Goal: Understand process/instructions: Learn how to perform a task or action

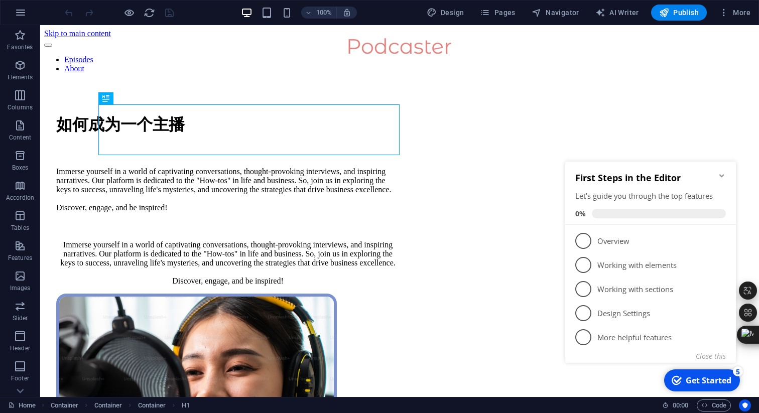
click at [720, 175] on icon "Minimize checklist" at bounding box center [721, 176] width 8 height 8
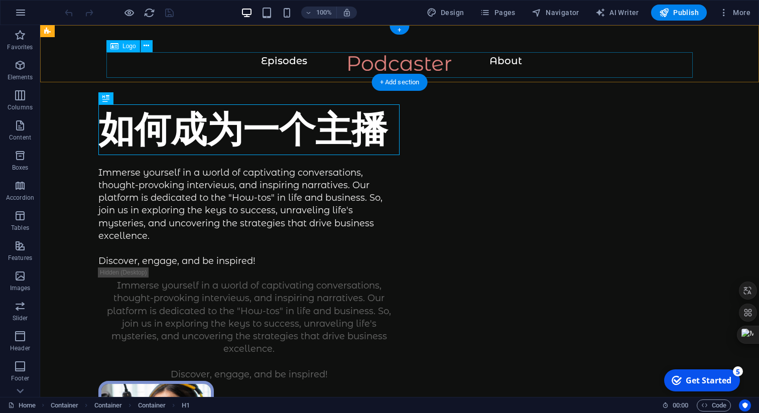
click at [285, 64] on div at bounding box center [399, 68] width 678 height 26
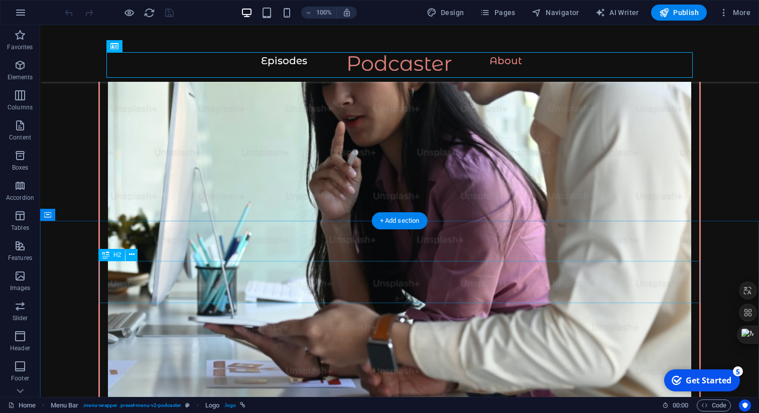
scroll to position [1379, 0]
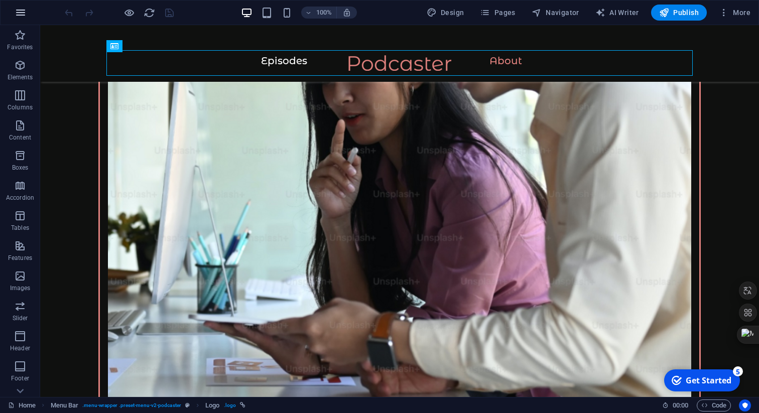
click at [20, 14] on icon "button" at bounding box center [21, 13] width 12 height 12
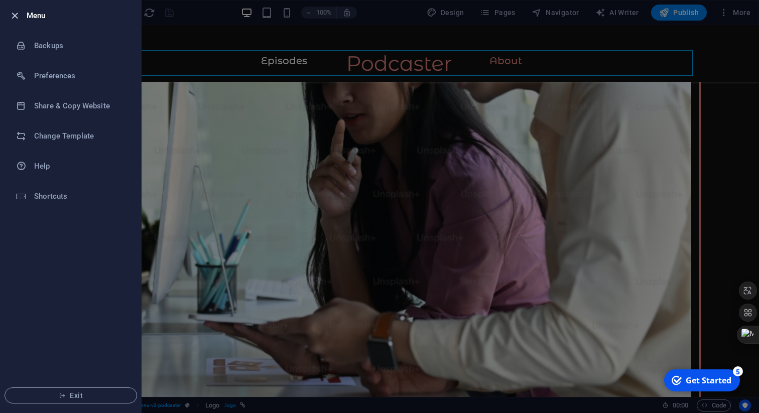
click at [19, 15] on icon "button" at bounding box center [15, 16] width 12 height 12
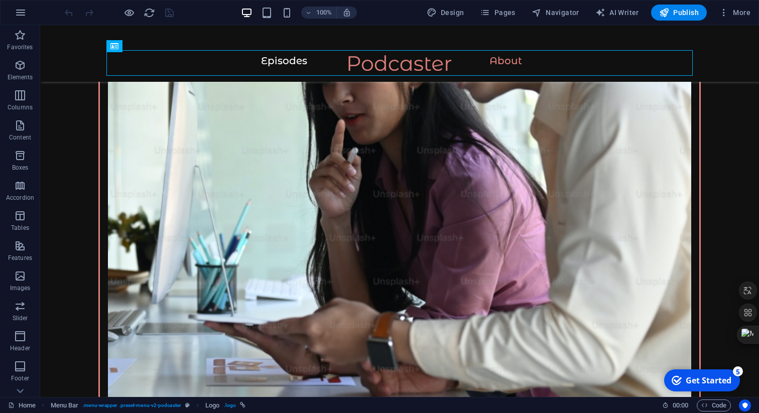
click at [721, 379] on div "Get Started" at bounding box center [708, 380] width 46 height 11
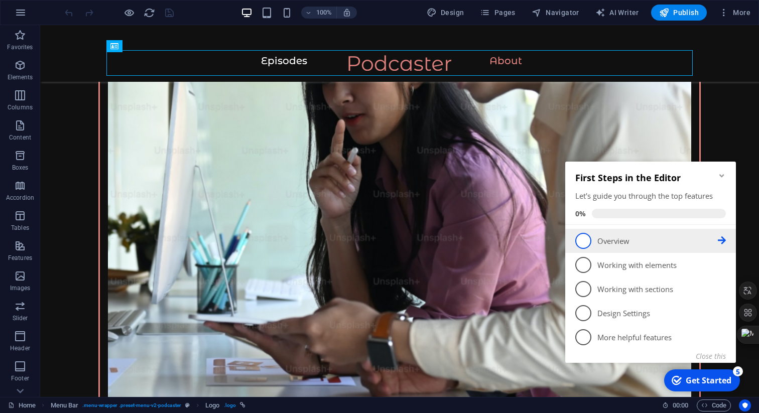
click at [590, 237] on span "1" at bounding box center [583, 241] width 16 height 16
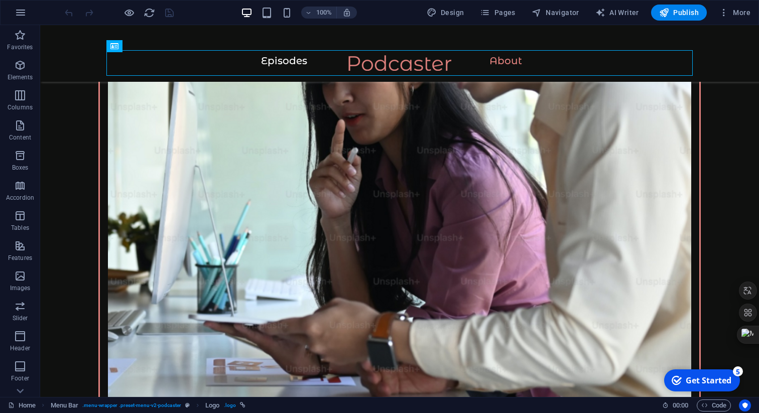
click at [713, 376] on div "Get Started" at bounding box center [708, 380] width 46 height 11
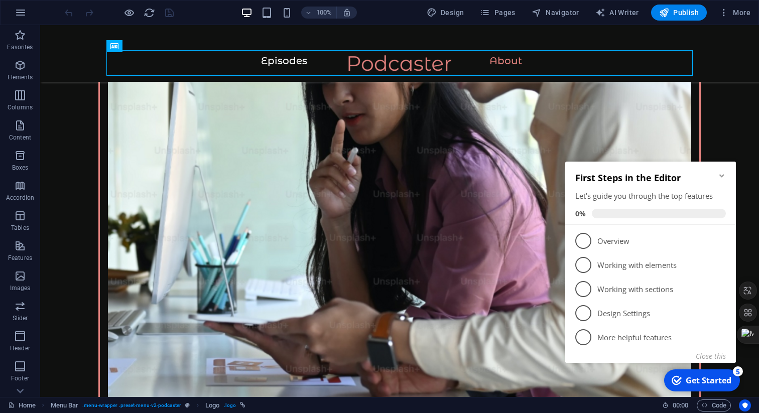
scroll to position [0, 0]
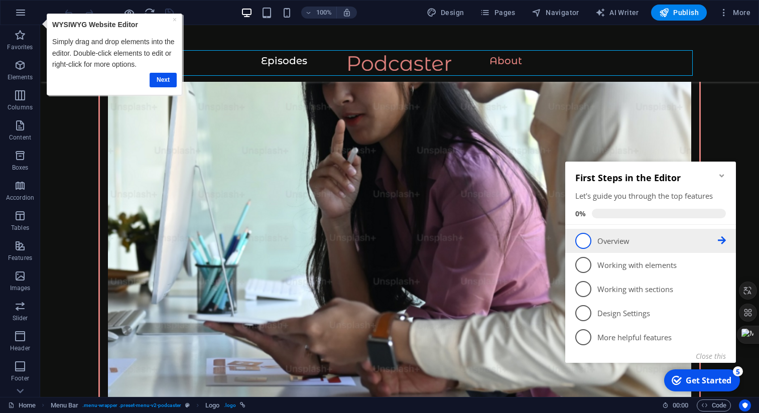
click at [615, 241] on p "Overview - incomplete" at bounding box center [657, 241] width 120 height 11
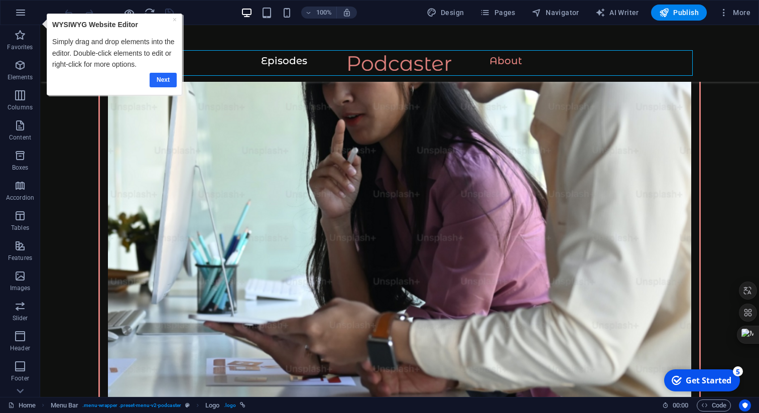
click at [159, 77] on link "Next" at bounding box center [162, 80] width 27 height 15
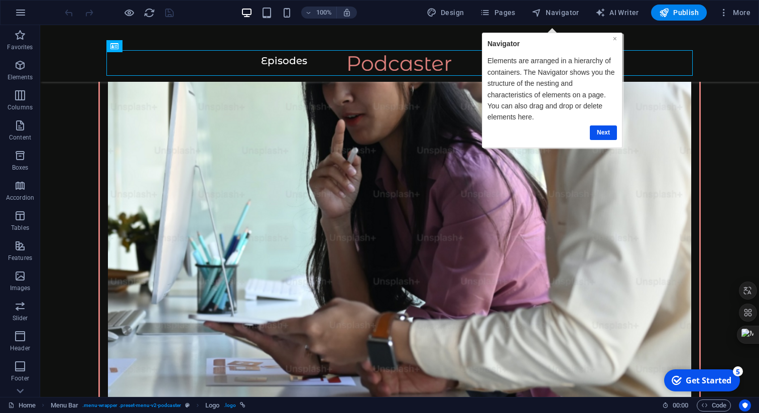
click at [614, 37] on link "×" at bounding box center [615, 39] width 4 height 8
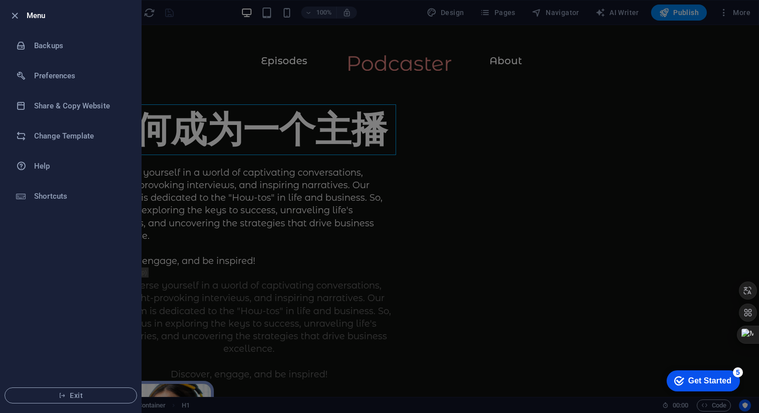
click at [0, 0] on div at bounding box center [0, 0] width 0 height 0
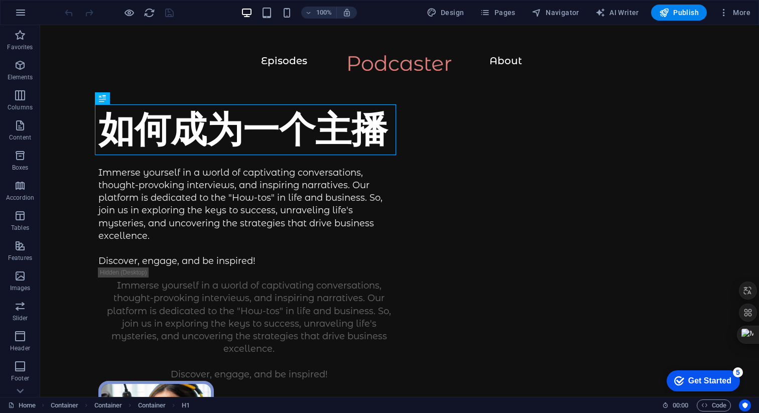
click at [703, 380] on div "Get Started" at bounding box center [709, 380] width 43 height 9
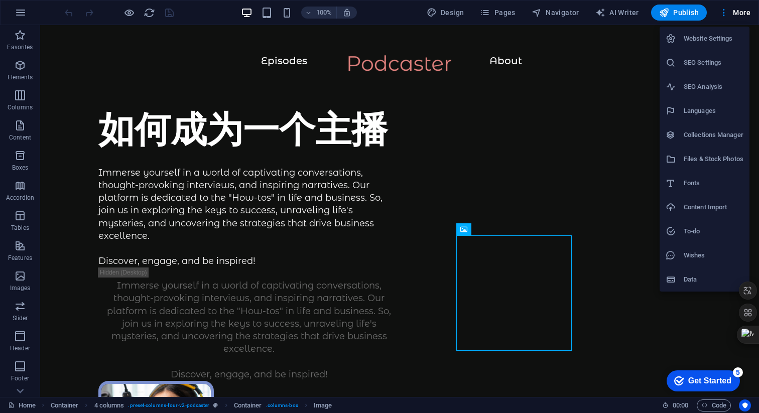
click at [725, 11] on div at bounding box center [379, 206] width 759 height 413
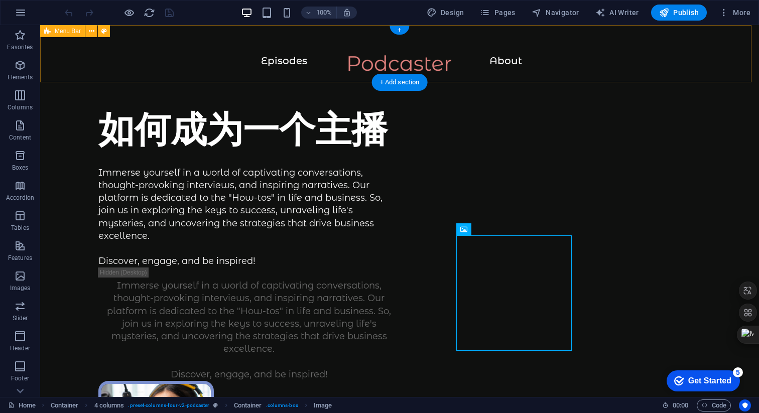
click at [476, 41] on div "Episodes About" at bounding box center [399, 53] width 718 height 57
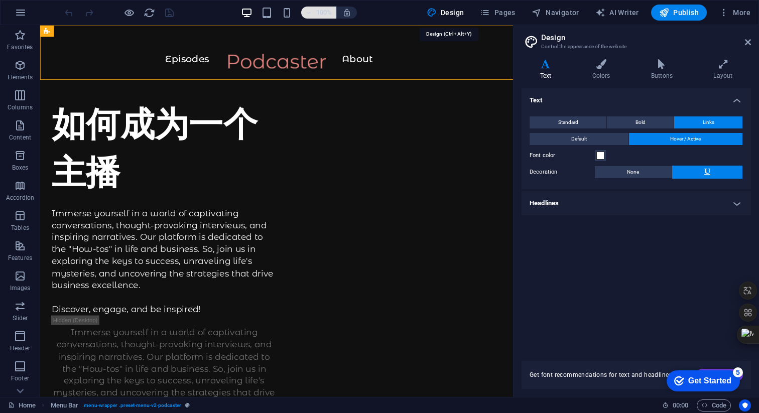
click at [20, 72] on span "Elements" at bounding box center [20, 71] width 40 height 24
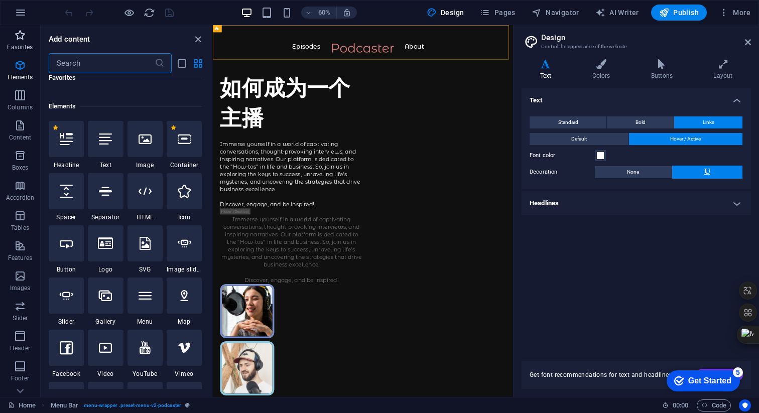
click at [21, 48] on p "Favorites" at bounding box center [20, 47] width 26 height 8
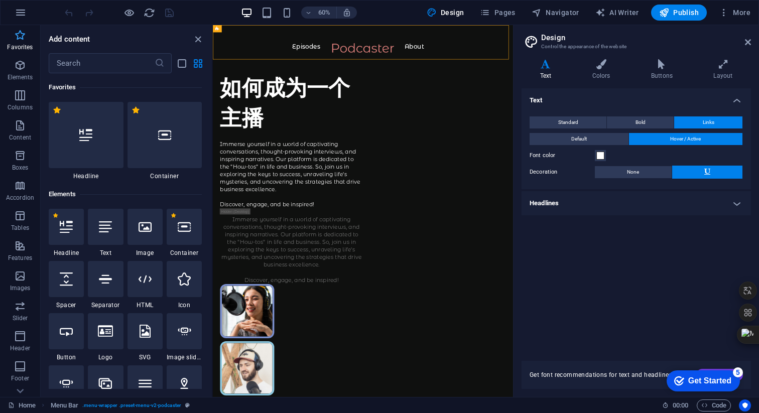
click at [23, 28] on button "Favorites" at bounding box center [20, 40] width 40 height 30
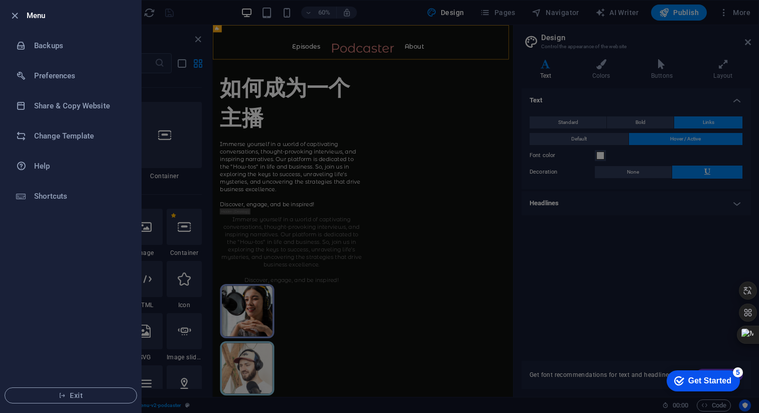
click at [16, 5] on li "Menu" at bounding box center [71, 16] width 140 height 30
click at [15, 14] on icon "button" at bounding box center [15, 16] width 12 height 12
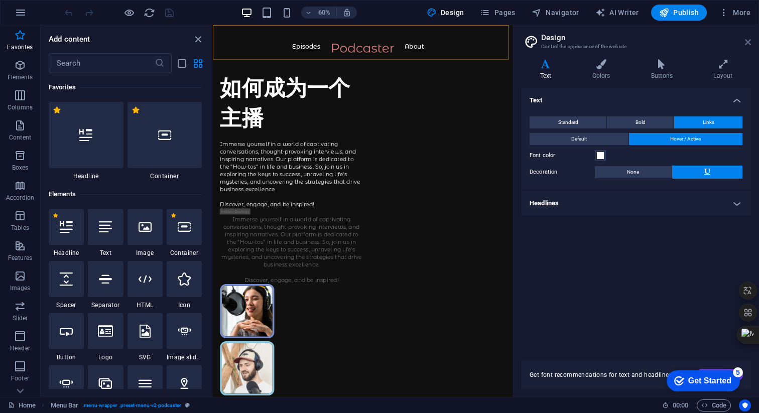
click at [749, 40] on icon at bounding box center [748, 42] width 6 height 8
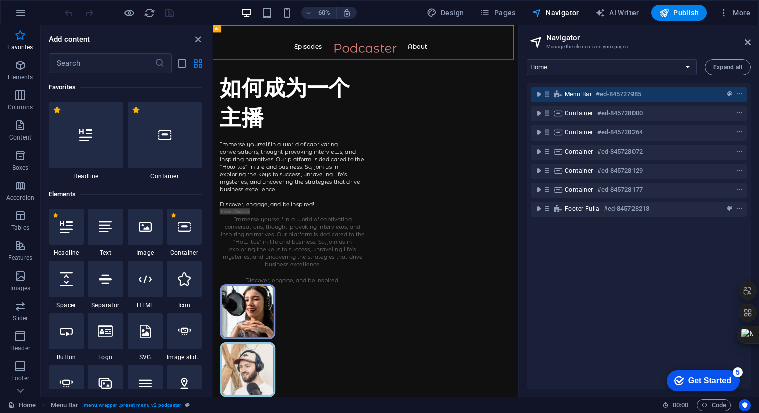
click at [748, 38] on icon at bounding box center [748, 42] width 6 height 8
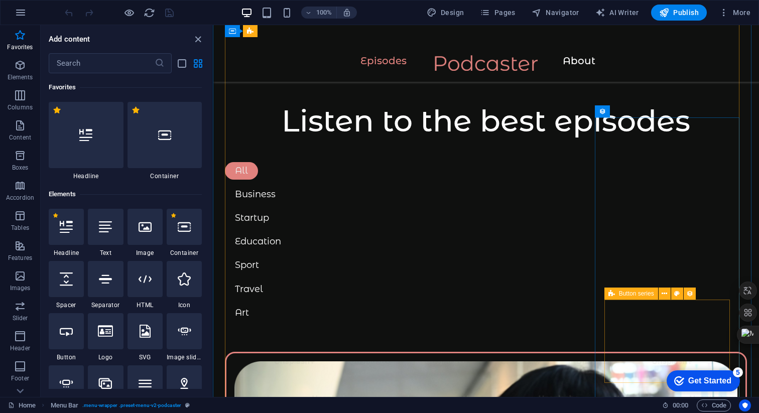
scroll to position [894, 0]
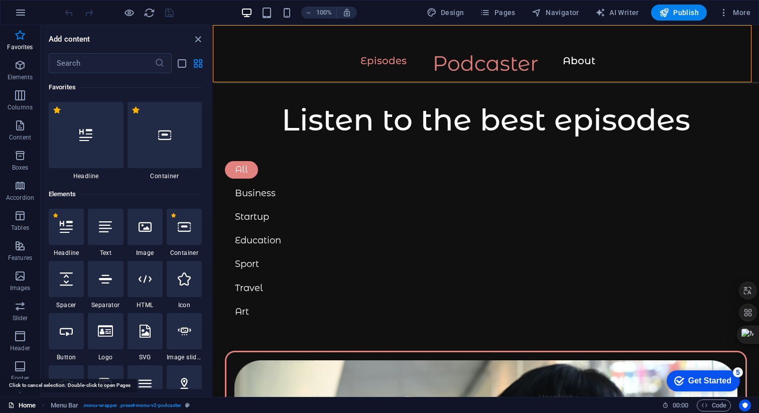
click at [0, 0] on link "Home" at bounding box center [0, 0] width 0 height 0
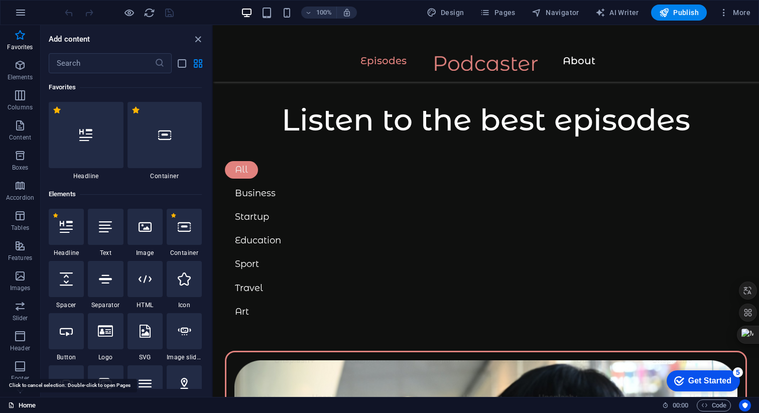
click at [0, 0] on link "Home" at bounding box center [0, 0] width 0 height 0
click at [201, 40] on icon "close panel" at bounding box center [198, 40] width 12 height 12
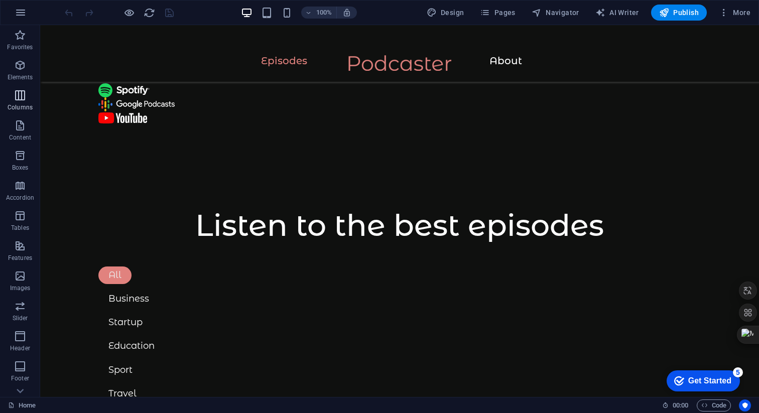
click at [33, 98] on span "Columns" at bounding box center [20, 101] width 40 height 24
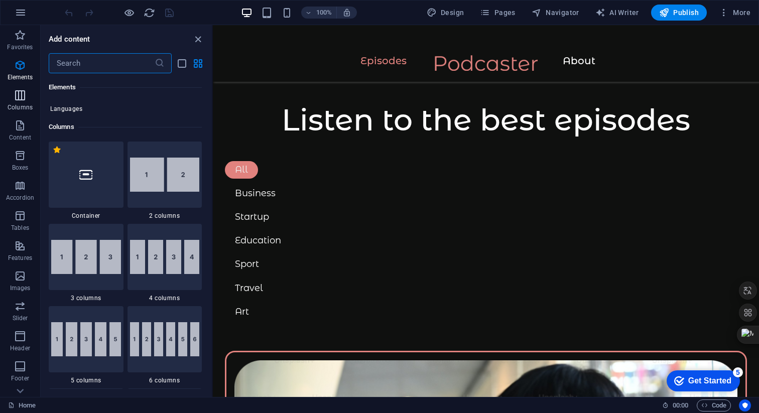
scroll to position [497, 0]
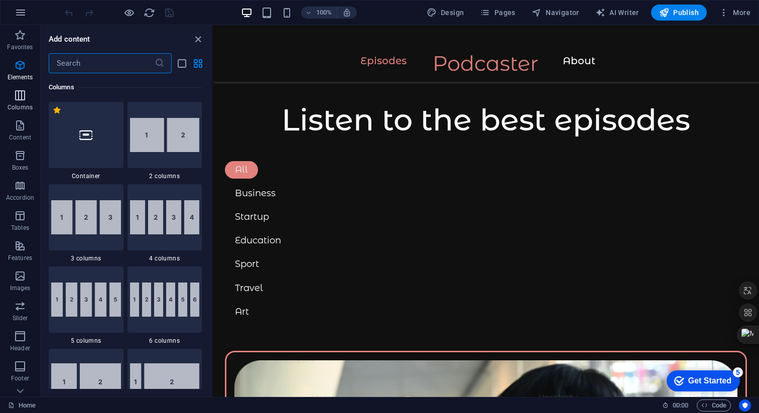
click at [33, 98] on span "Columns" at bounding box center [20, 101] width 40 height 24
click at [26, 68] on icon "button" at bounding box center [20, 65] width 12 height 12
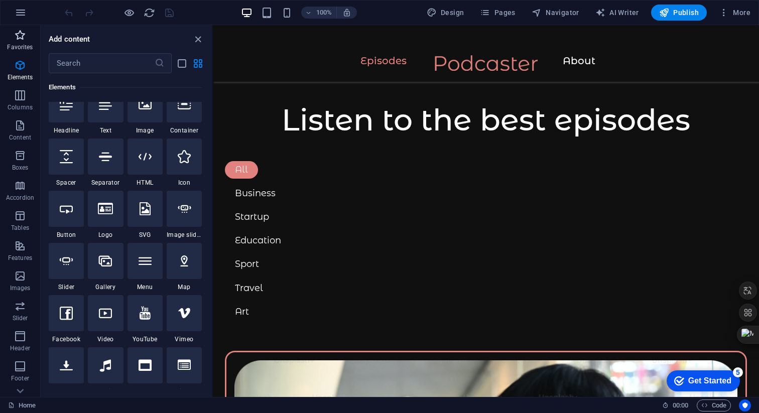
click at [22, 39] on icon "button" at bounding box center [20, 35] width 12 height 12
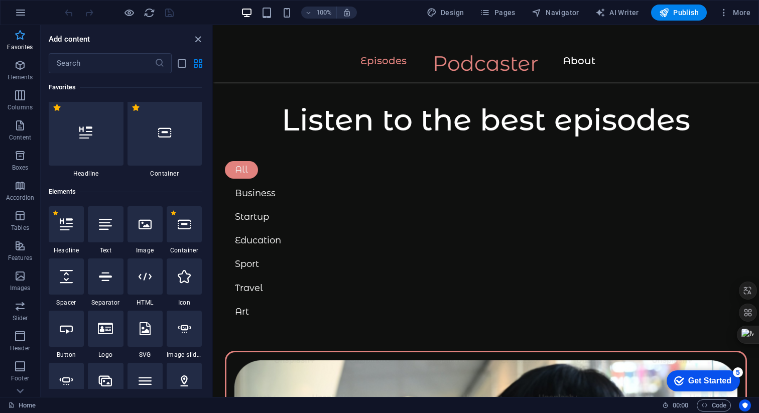
scroll to position [0, 0]
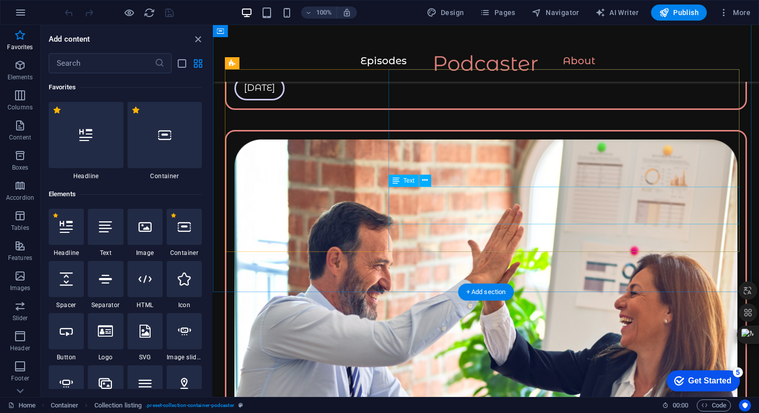
scroll to position [1794, 0]
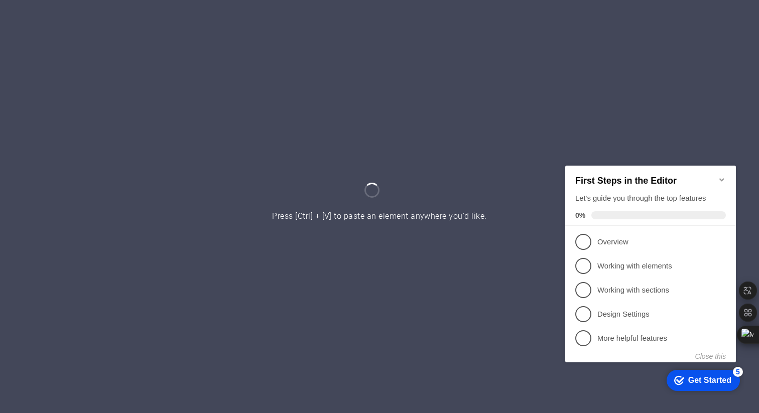
click at [509, 226] on div at bounding box center [379, 206] width 759 height 413
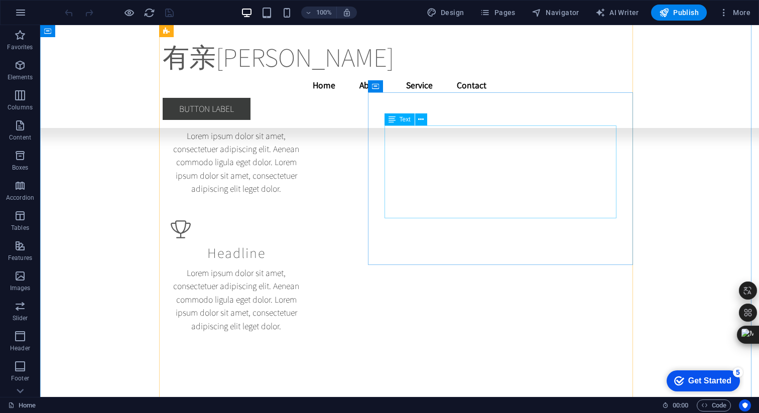
scroll to position [4851, 0]
